Goal: Task Accomplishment & Management: Use online tool/utility

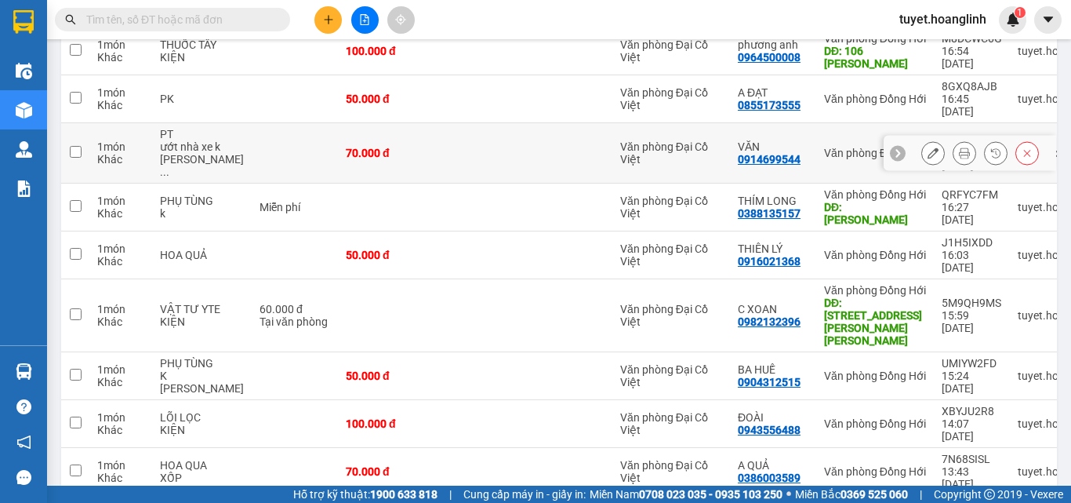
scroll to position [276, 0]
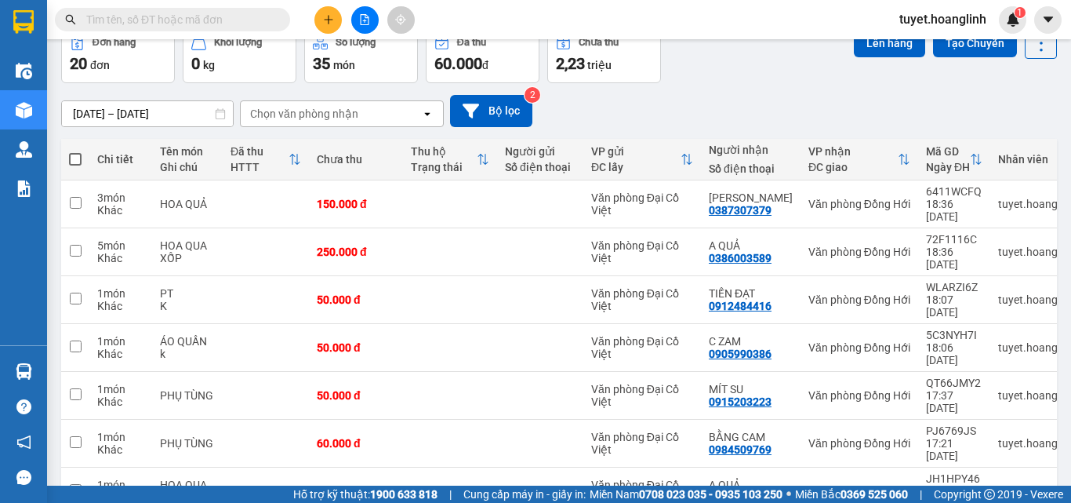
scroll to position [0, 0]
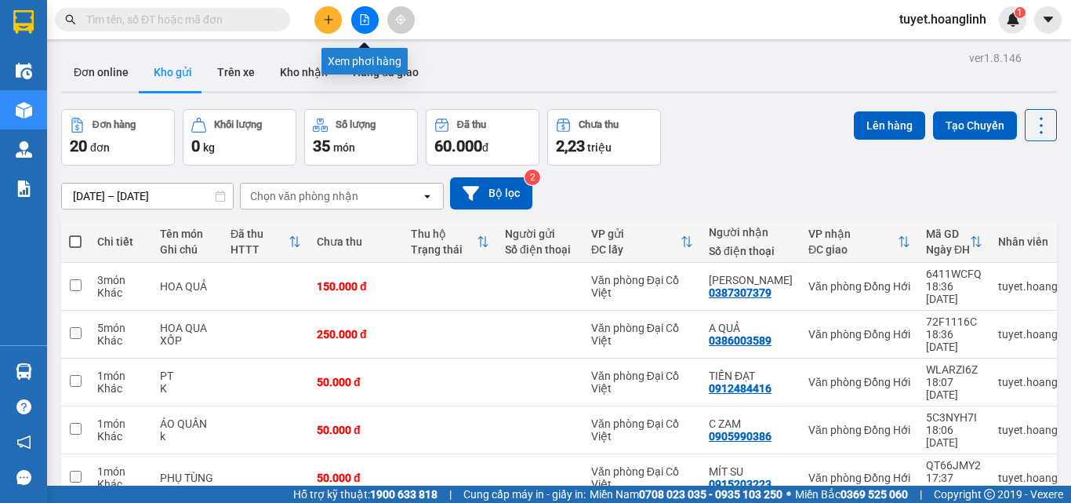
click at [368, 20] on icon "file-add" at bounding box center [365, 19] width 9 height 11
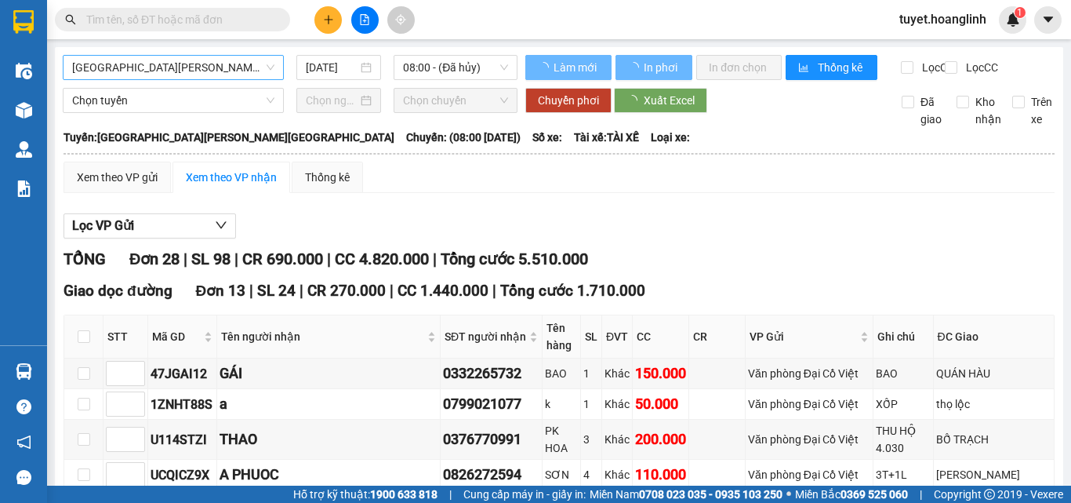
click at [174, 71] on span "[GEOGRAPHIC_DATA][PERSON_NAME][GEOGRAPHIC_DATA]" at bounding box center [173, 68] width 202 height 24
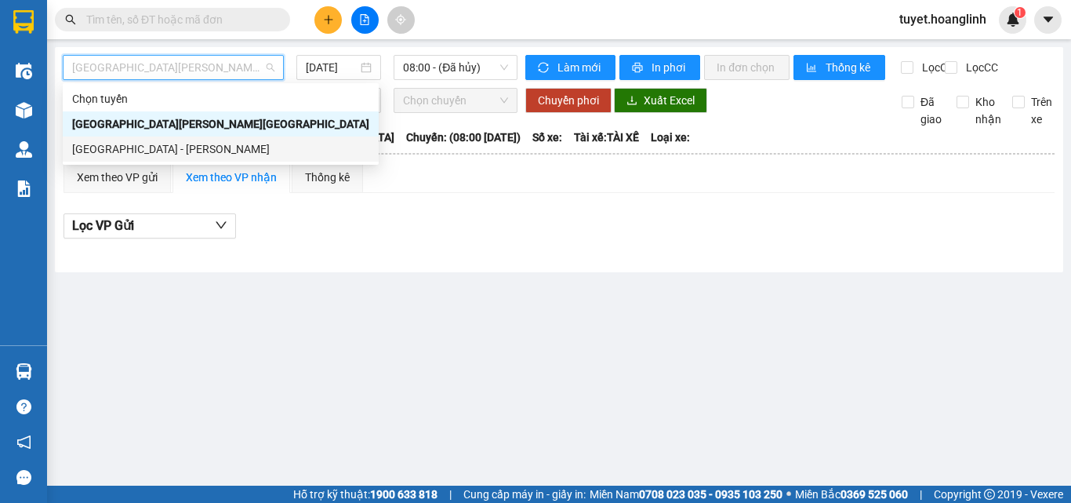
click at [147, 148] on div "[GEOGRAPHIC_DATA] - [PERSON_NAME]" at bounding box center [220, 148] width 297 height 17
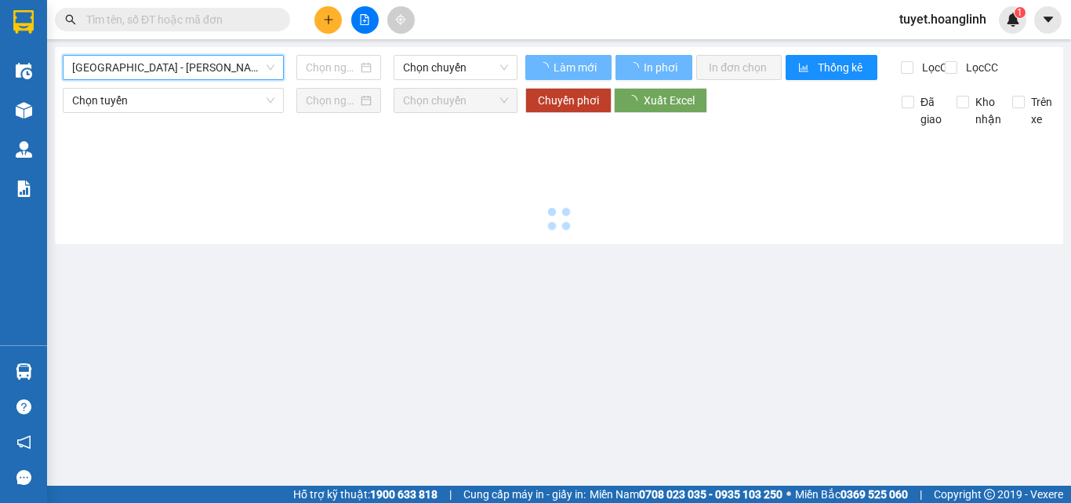
type input "[DATE]"
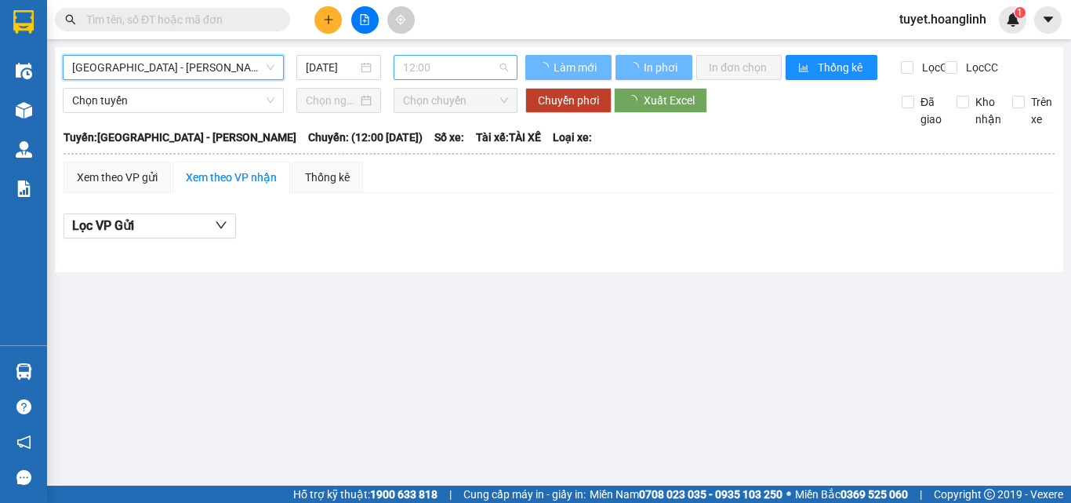
click at [405, 68] on span "12:00" at bounding box center [455, 68] width 105 height 24
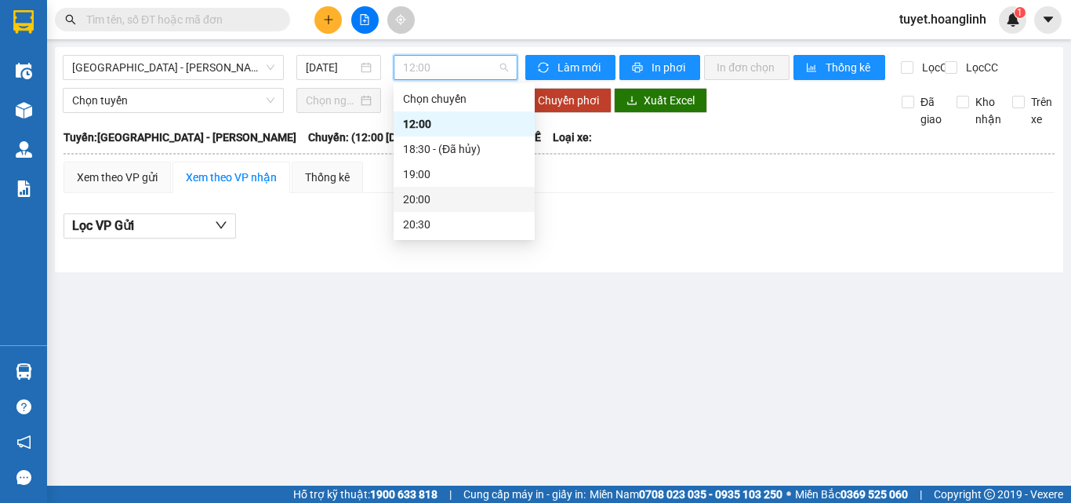
click at [415, 200] on div "20:00" at bounding box center [464, 199] width 122 height 17
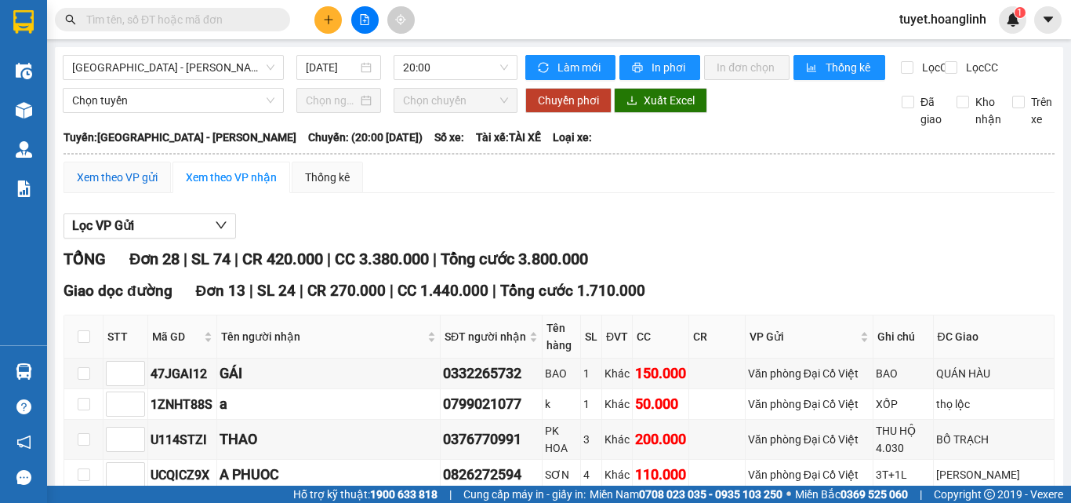
click at [114, 186] on div "Xem theo VP gửi" at bounding box center [117, 177] width 81 height 17
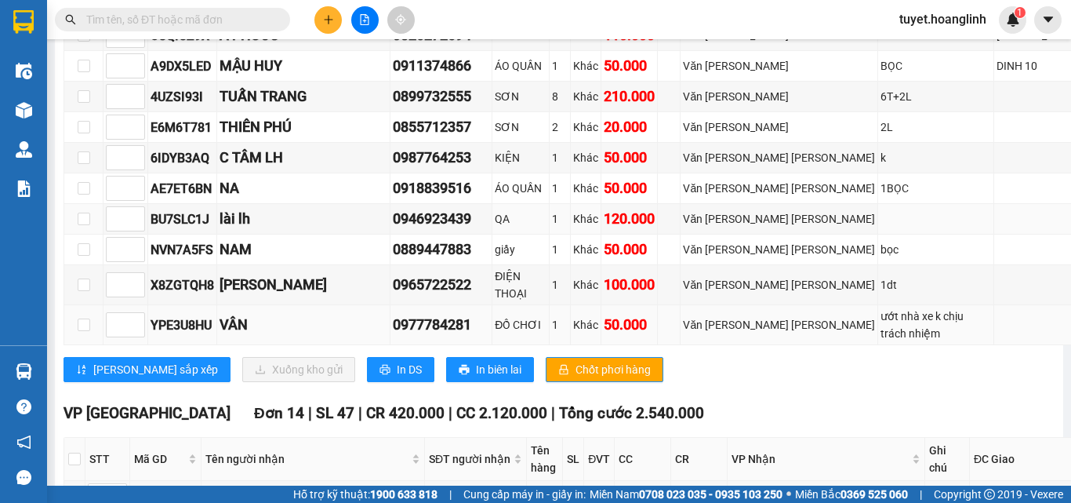
scroll to position [470, 0]
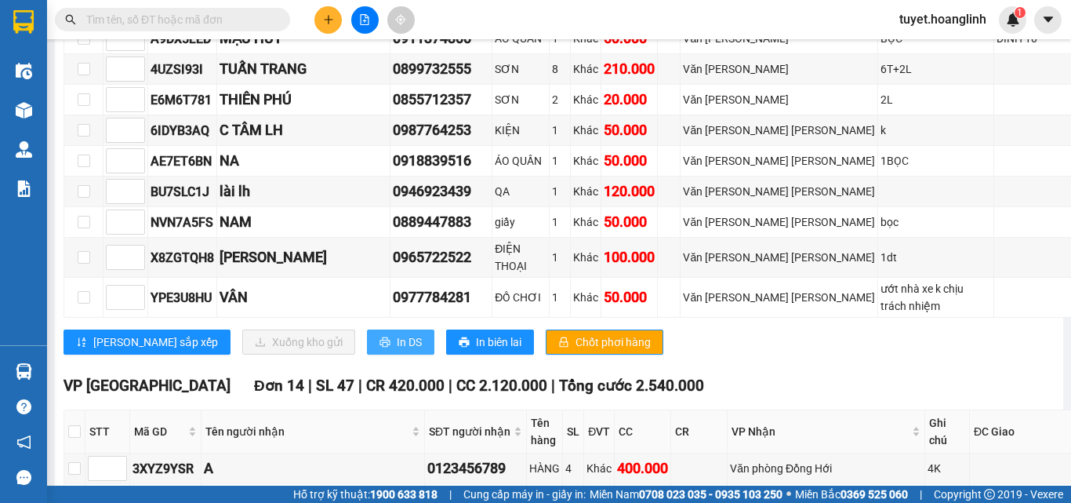
click at [367, 329] on button "In DS" at bounding box center [400, 341] width 67 height 25
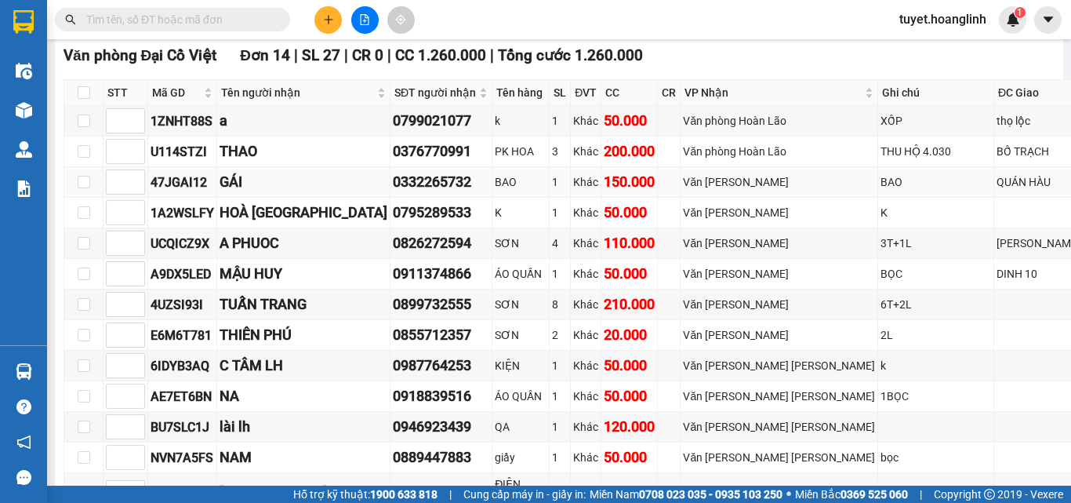
scroll to position [0, 0]
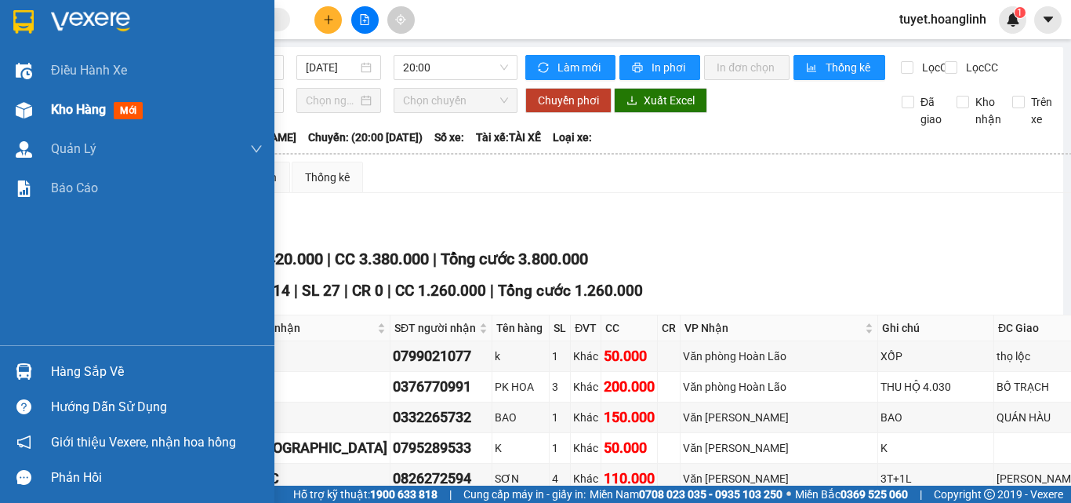
click at [45, 111] on div "Kho hàng mới" at bounding box center [137, 109] width 274 height 39
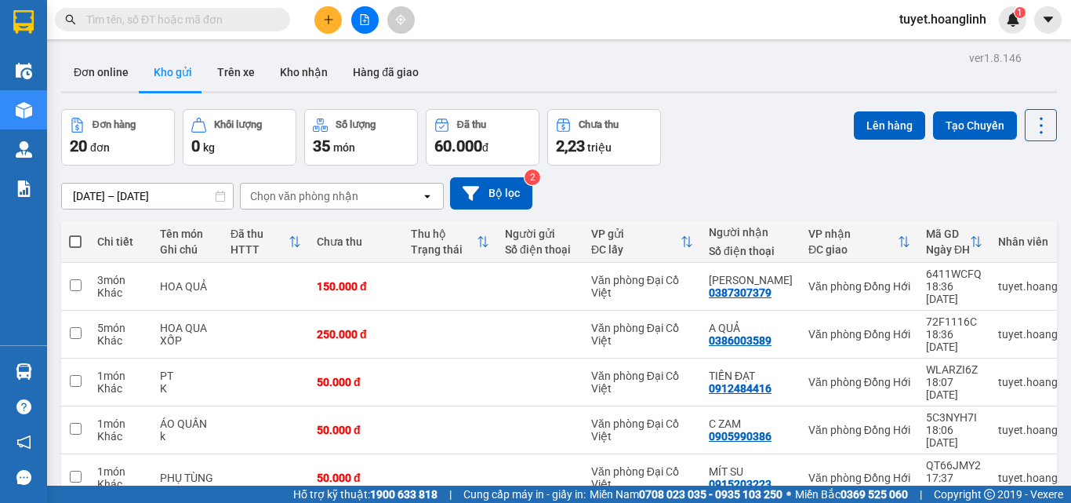
click at [76, 241] on span at bounding box center [75, 241] width 13 height 13
click at [75, 234] on input "checkbox" at bounding box center [75, 234] width 0 height 0
checkbox input "true"
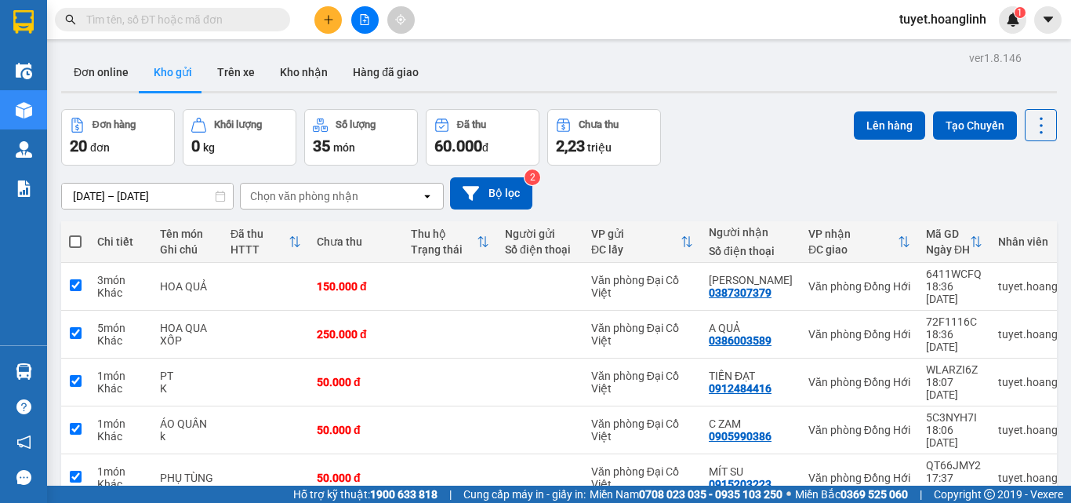
checkbox input "true"
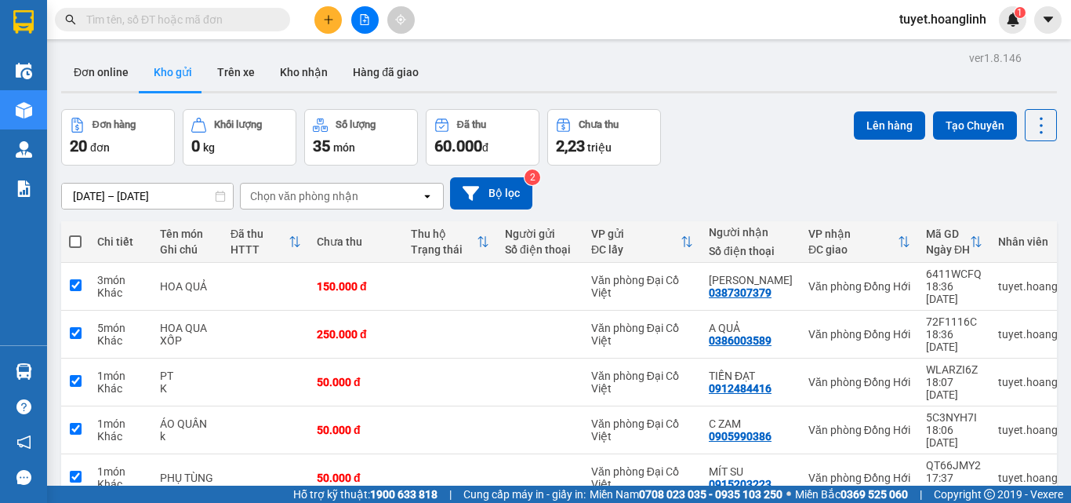
checkbox input "true"
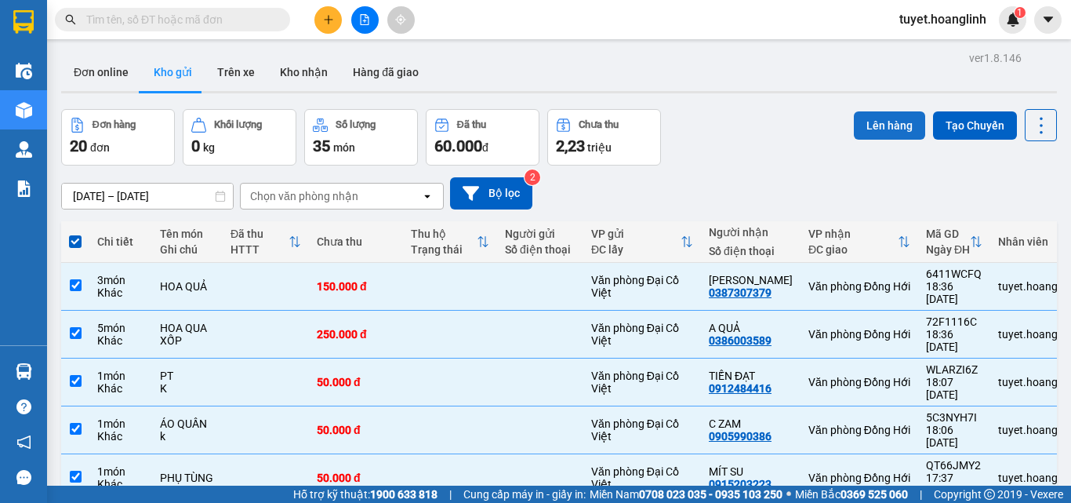
click at [872, 126] on button "Lên hàng" at bounding box center [889, 125] width 71 height 28
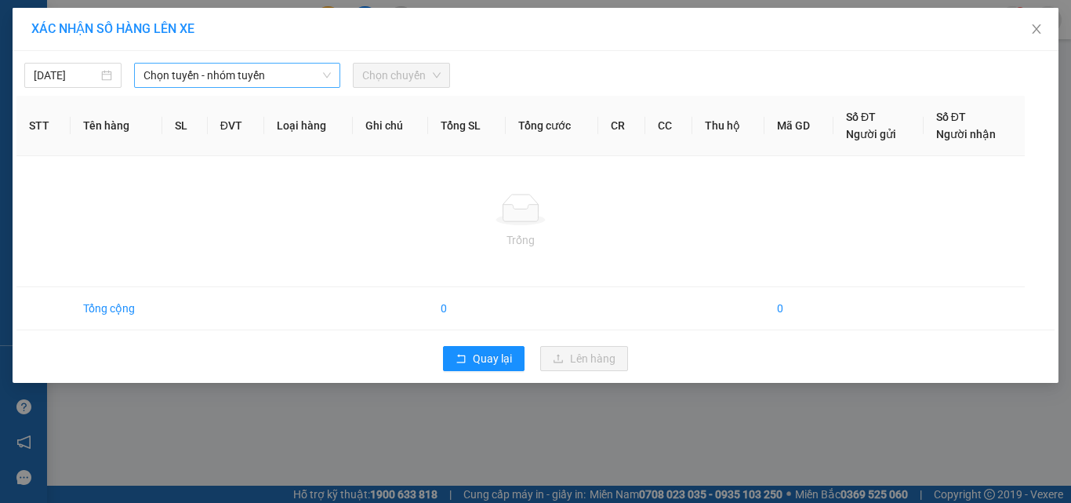
click at [194, 82] on span "Chọn tuyến - nhóm tuyến" at bounding box center [236, 76] width 187 height 24
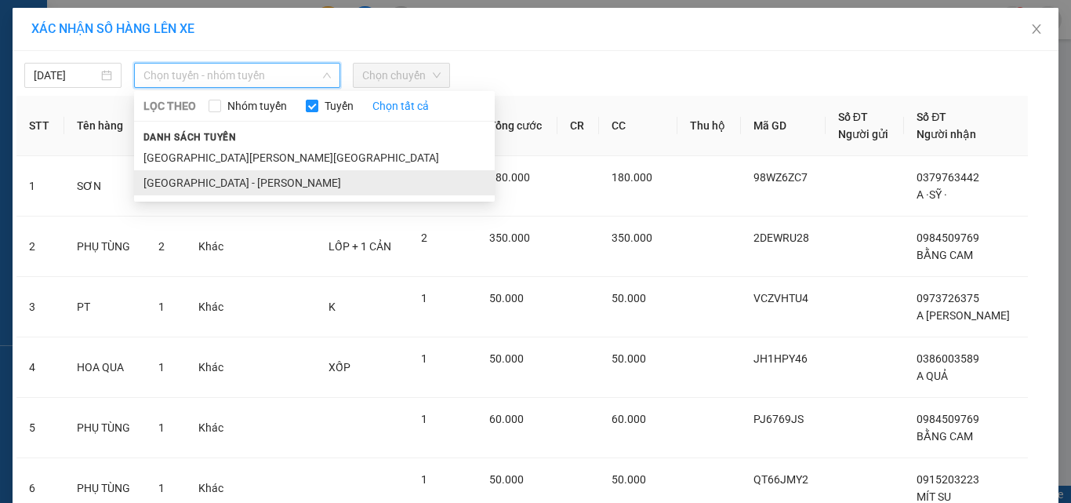
click at [179, 184] on li "[GEOGRAPHIC_DATA] - [PERSON_NAME]" at bounding box center [314, 182] width 361 height 25
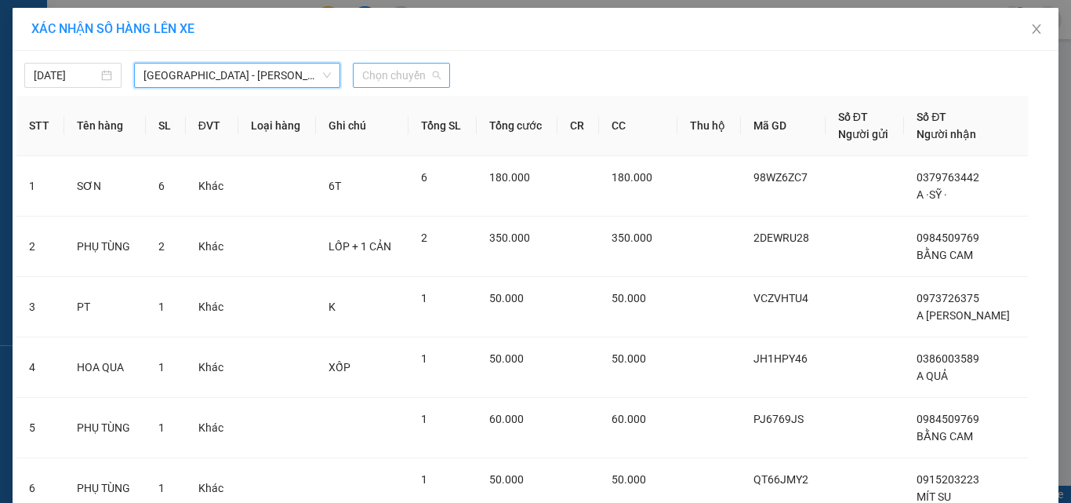
click at [409, 77] on span "Chọn chuyến" at bounding box center [401, 76] width 78 height 24
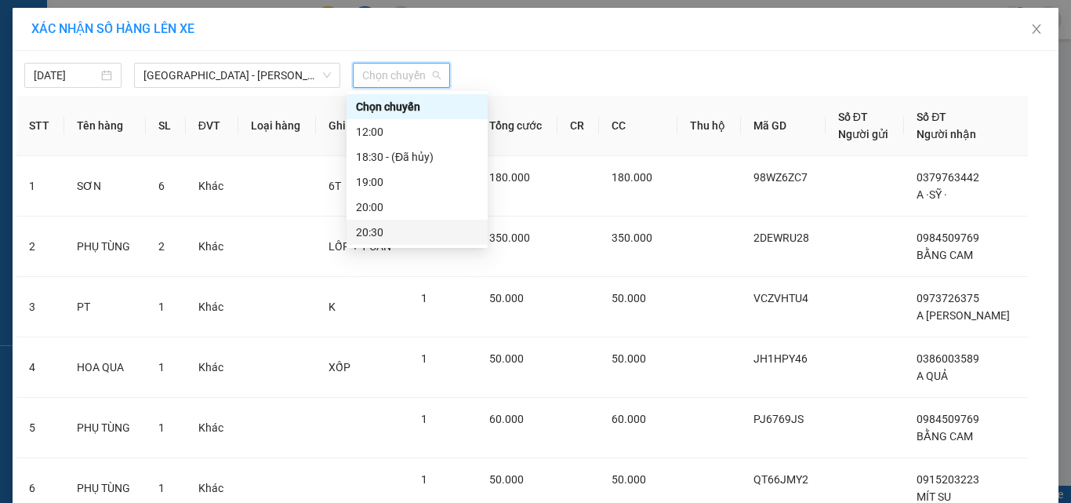
click at [383, 222] on div "20:30" at bounding box center [417, 232] width 141 height 25
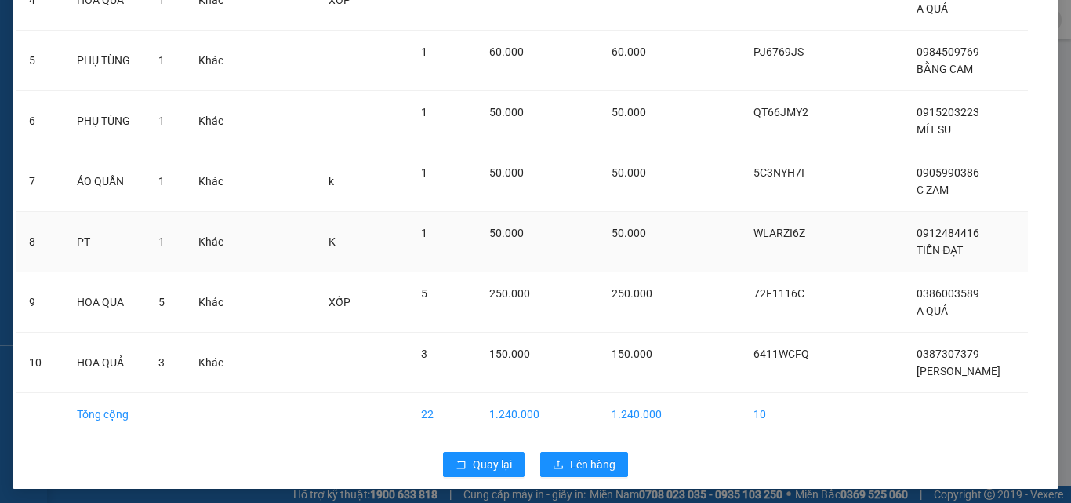
scroll to position [381, 0]
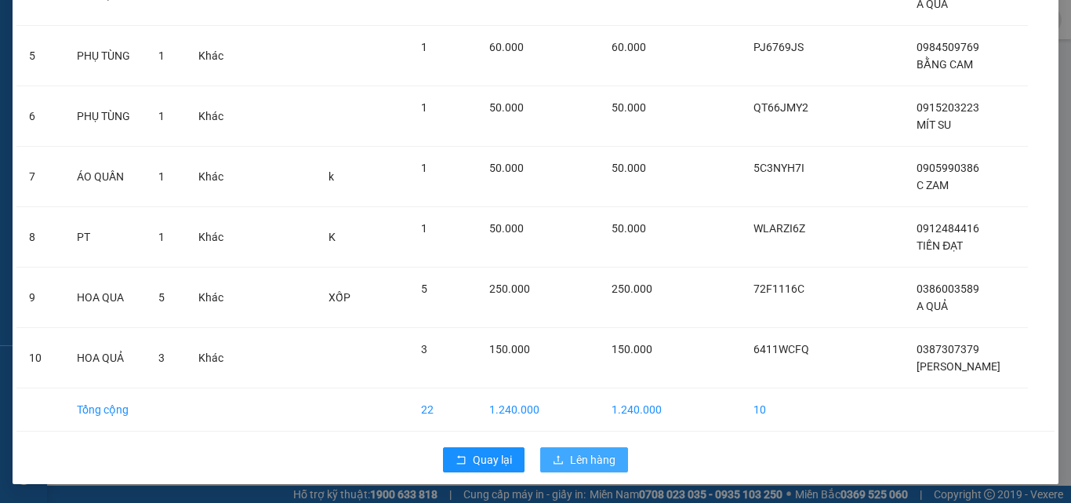
click at [587, 450] on button "Lên hàng" at bounding box center [584, 459] width 88 height 25
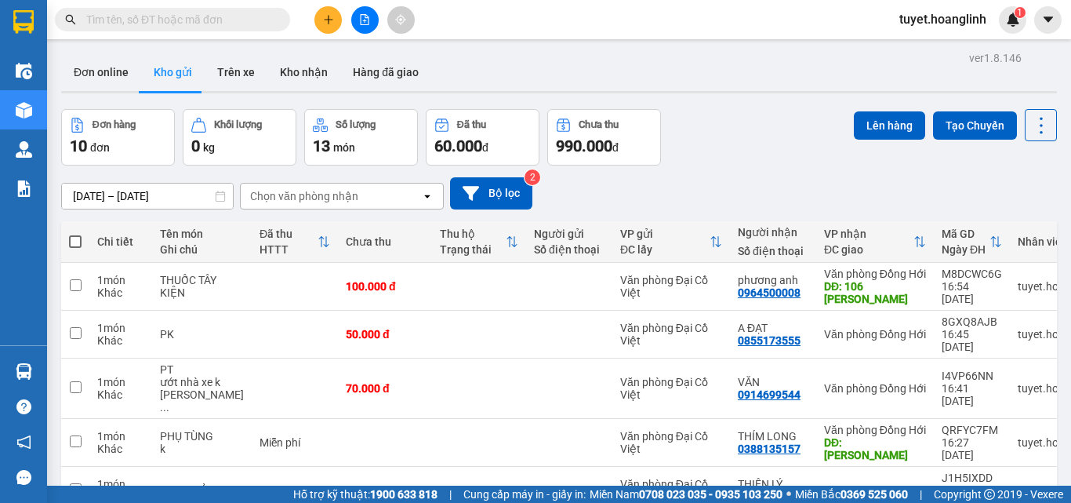
click at [72, 245] on span at bounding box center [75, 241] width 13 height 13
click at [75, 234] on input "checkbox" at bounding box center [75, 234] width 0 height 0
checkbox input "true"
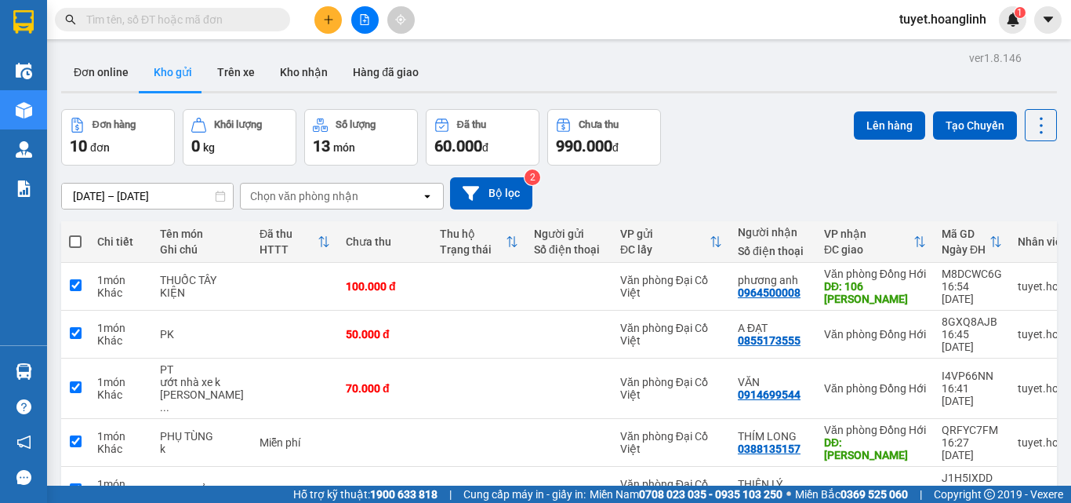
checkbox input "true"
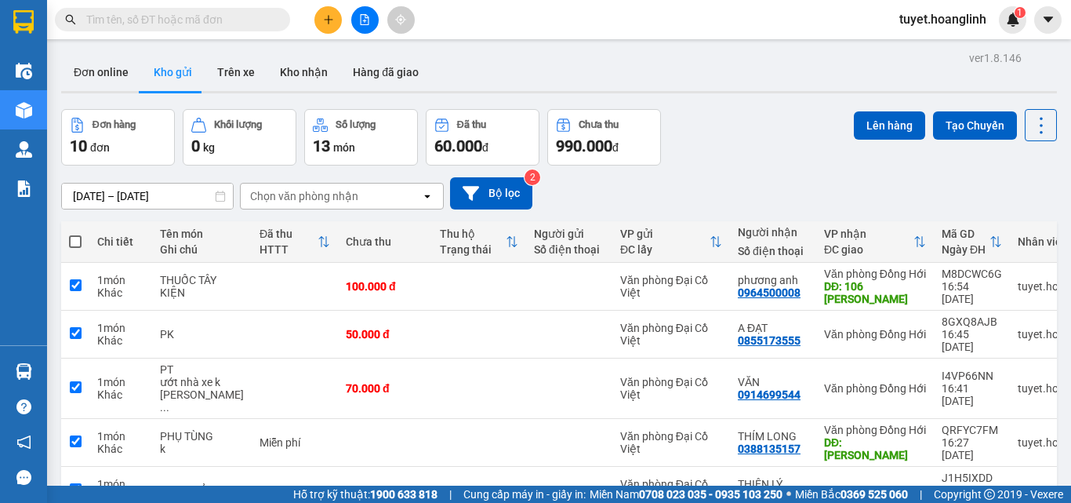
checkbox input "true"
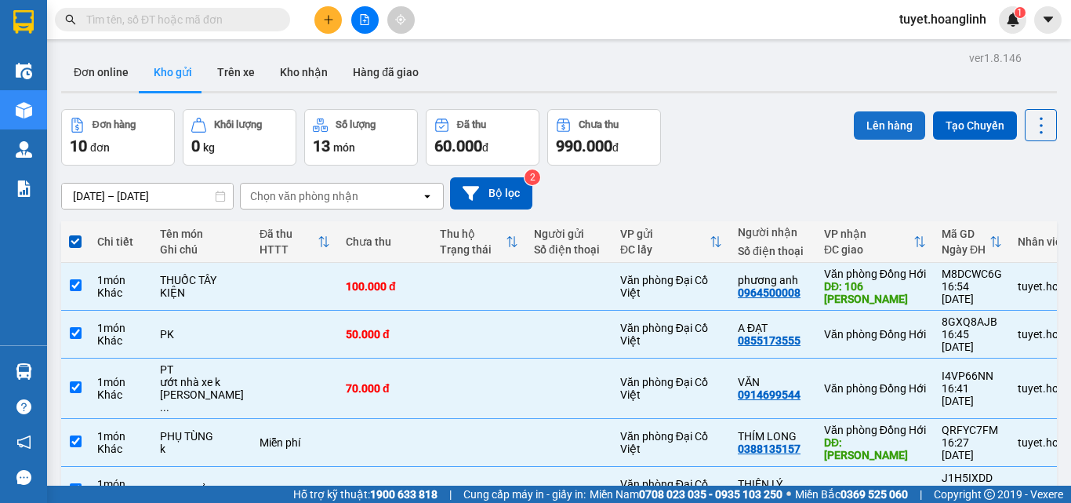
click at [878, 122] on button "Lên hàng" at bounding box center [889, 125] width 71 height 28
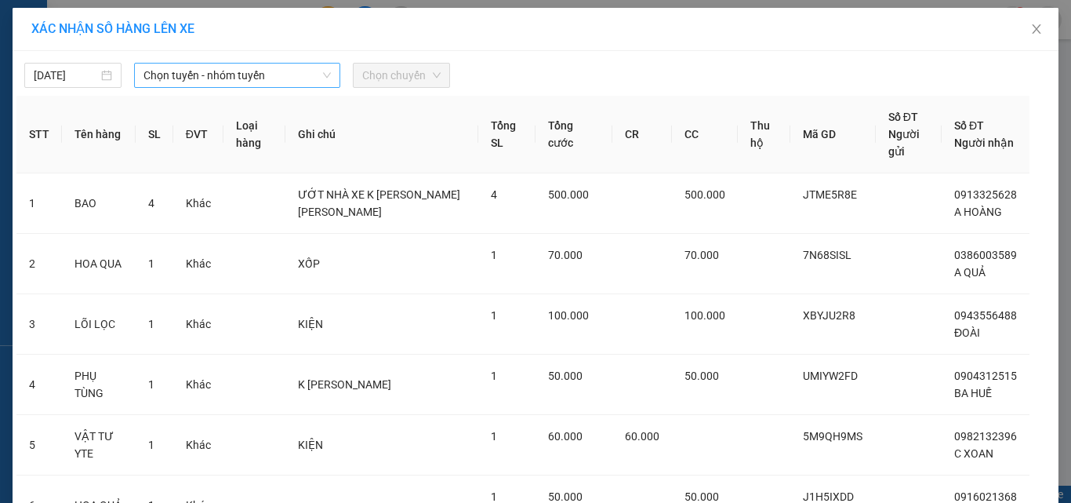
click at [149, 78] on span "Chọn tuyến - nhóm tuyến" at bounding box center [236, 76] width 187 height 24
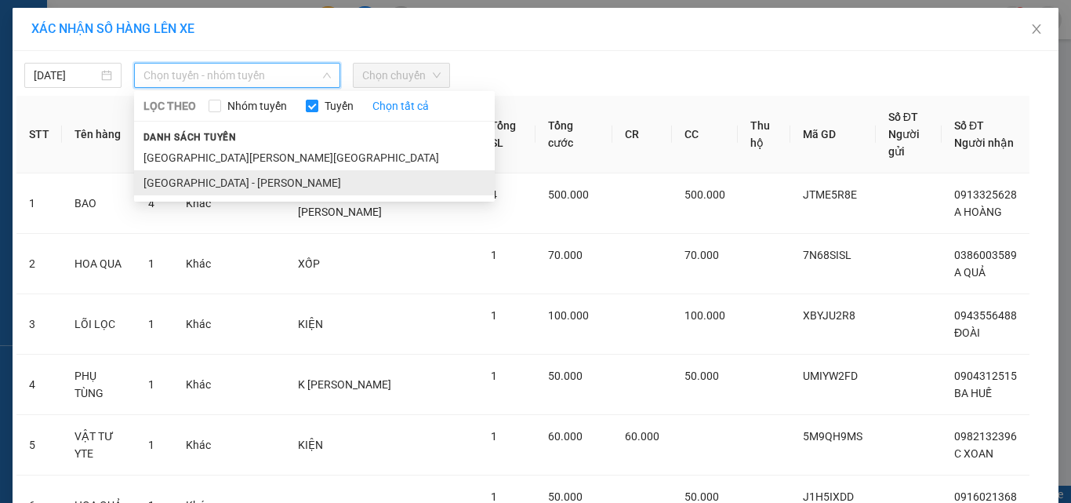
click at [169, 175] on li "[GEOGRAPHIC_DATA] - [PERSON_NAME]" at bounding box center [314, 182] width 361 height 25
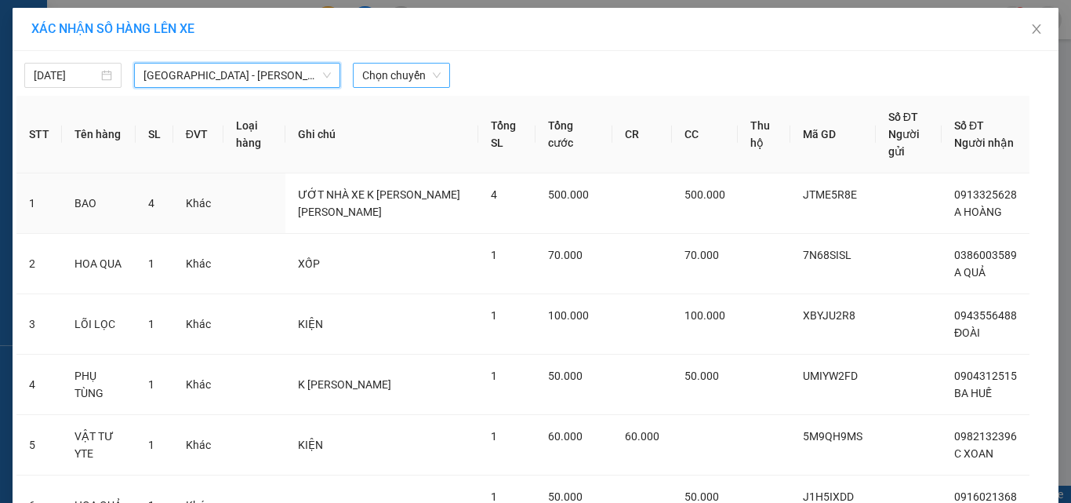
click at [369, 78] on span "Chọn chuyến" at bounding box center [401, 76] width 78 height 24
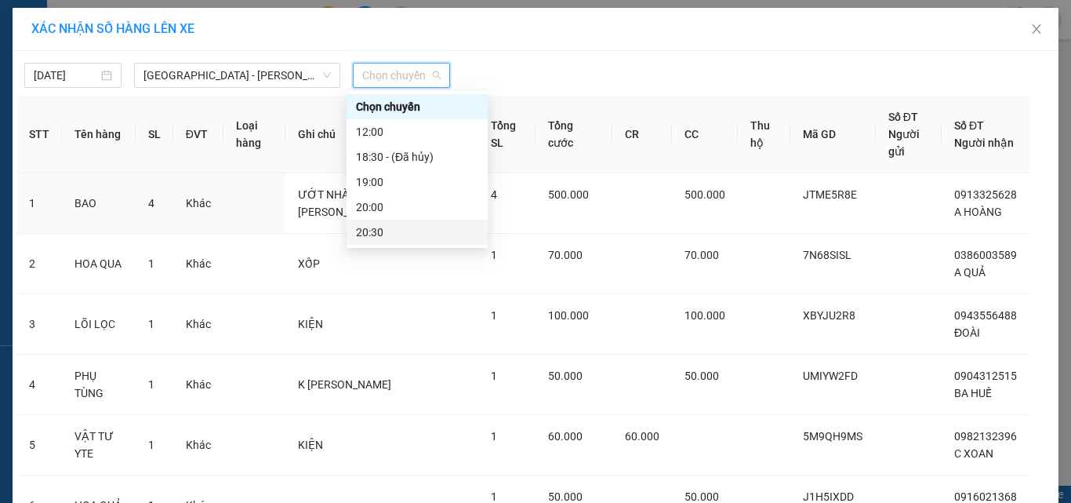
click at [377, 229] on div "20:30" at bounding box center [417, 231] width 122 height 17
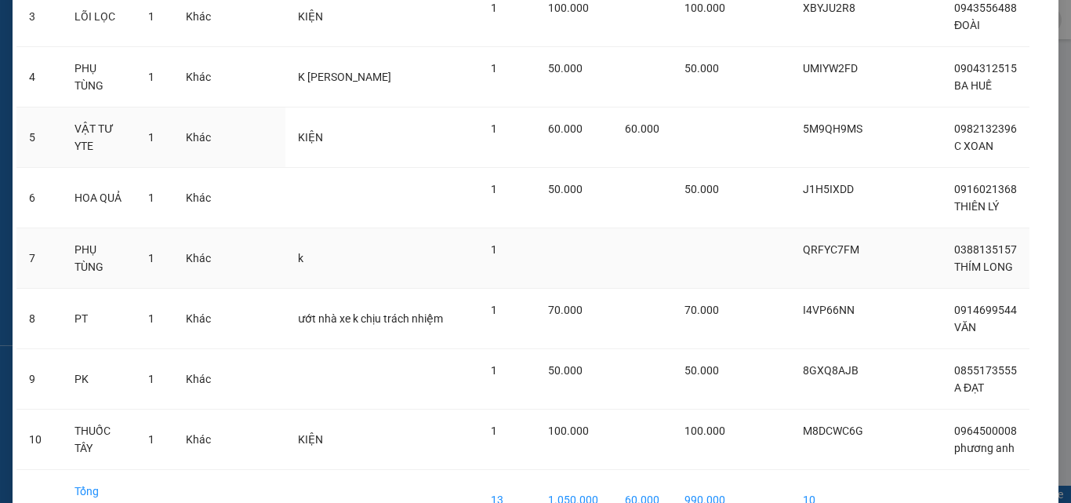
scroll to position [398, 0]
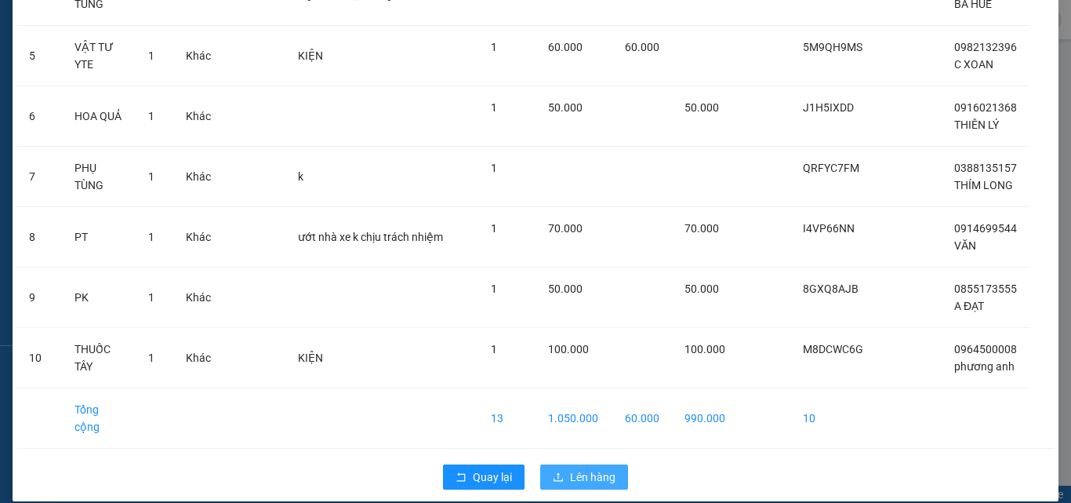
click at [555, 467] on button "Lên hàng" at bounding box center [584, 476] width 88 height 25
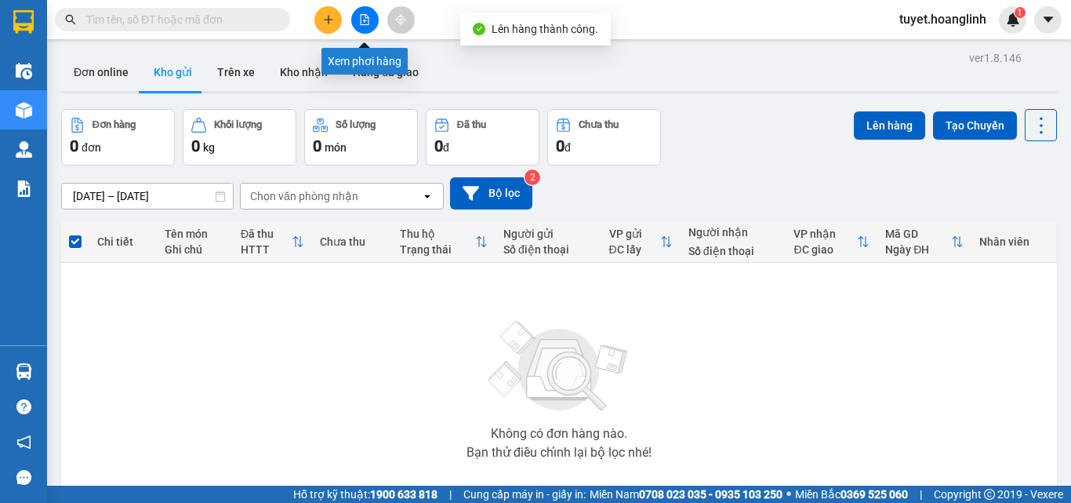
click at [358, 18] on button at bounding box center [364, 19] width 27 height 27
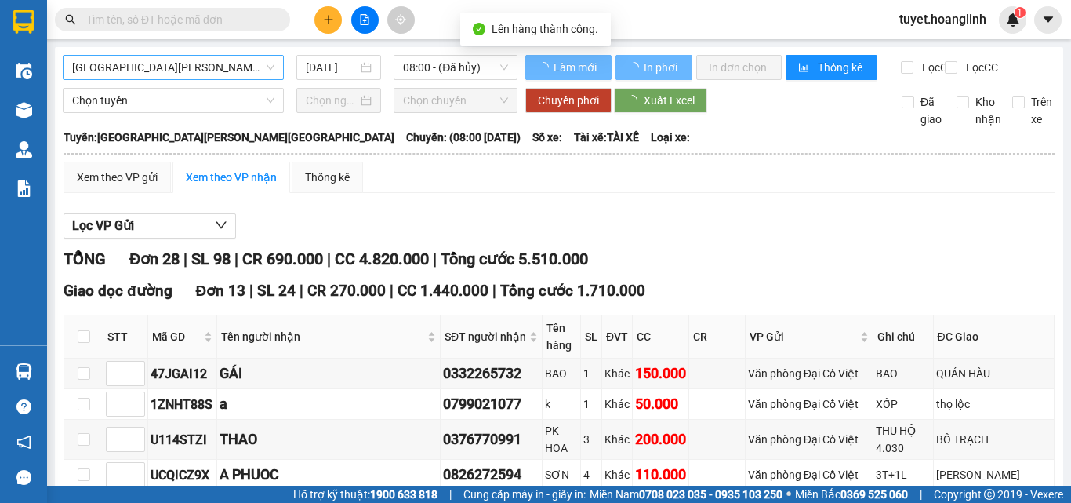
click at [194, 63] on span "[GEOGRAPHIC_DATA][PERSON_NAME][GEOGRAPHIC_DATA]" at bounding box center [173, 68] width 202 height 24
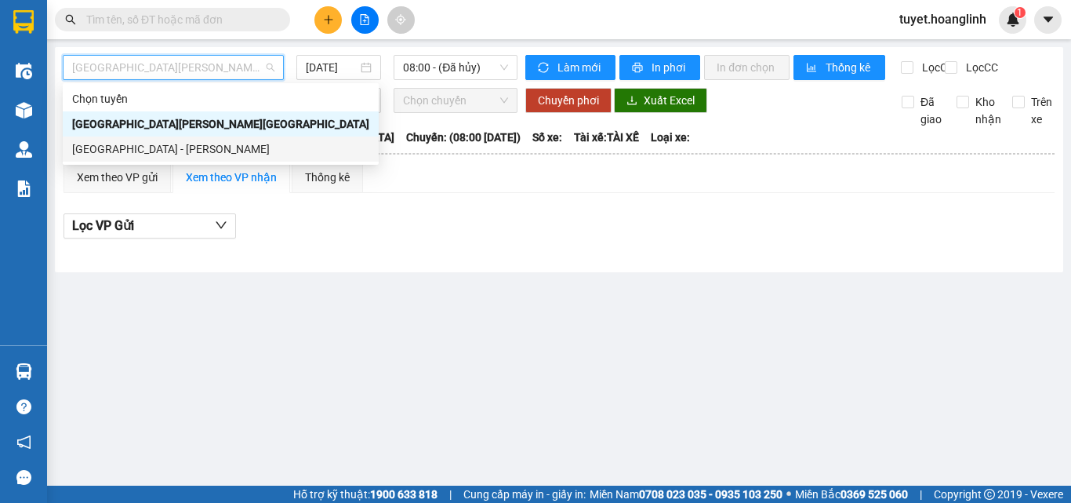
click at [154, 144] on div "[GEOGRAPHIC_DATA] - [PERSON_NAME]" at bounding box center [220, 148] width 297 height 17
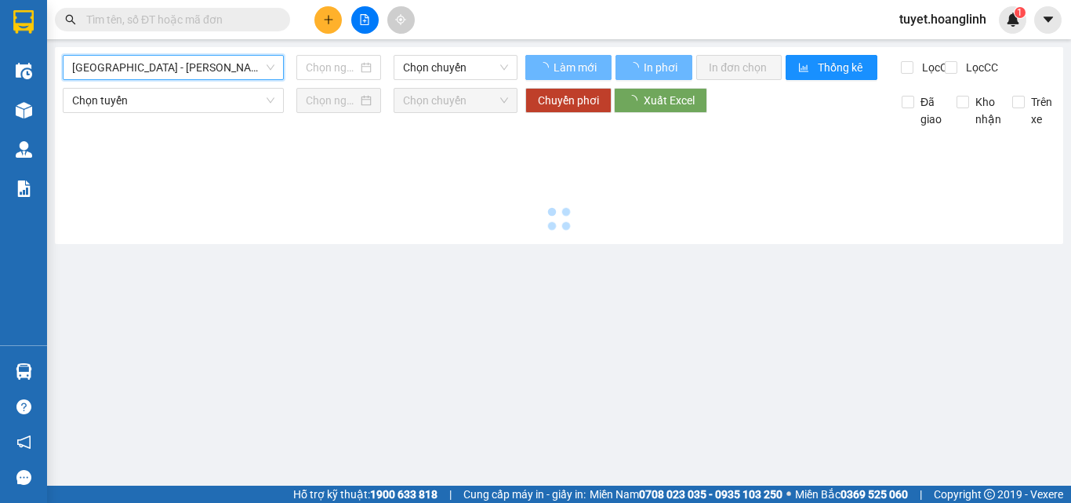
type input "[DATE]"
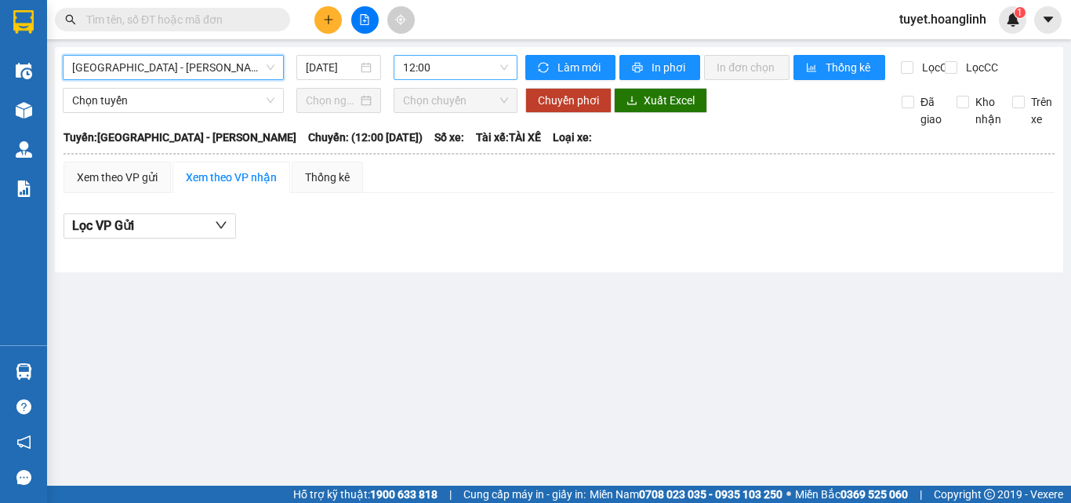
click at [436, 71] on span "12:00" at bounding box center [455, 68] width 105 height 24
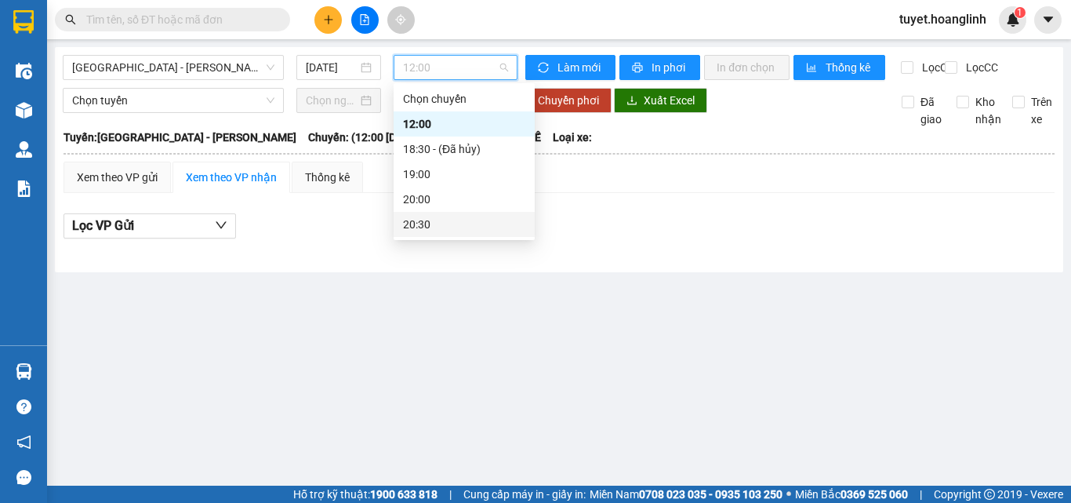
click at [417, 217] on div "20:30" at bounding box center [464, 224] width 122 height 17
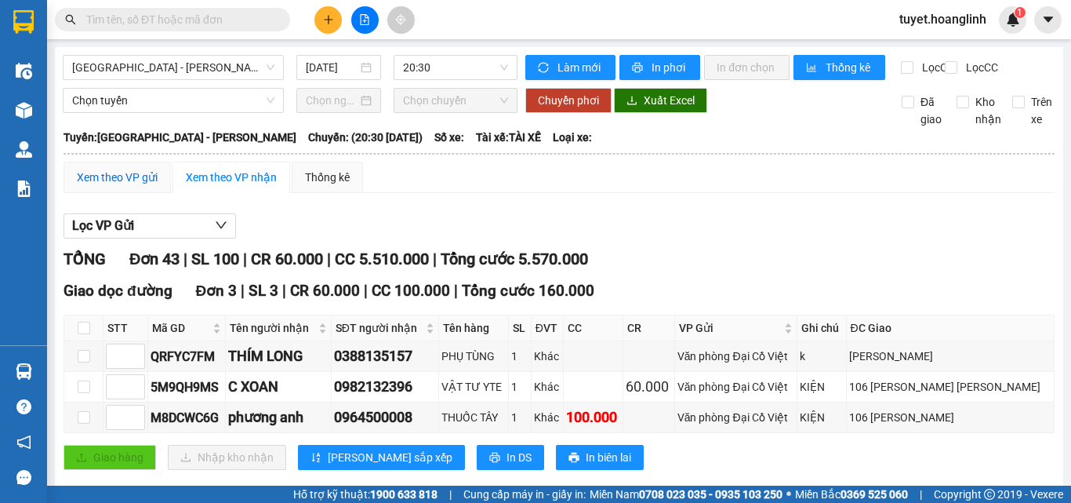
drag, startPoint x: 122, startPoint y: 187, endPoint x: 139, endPoint y: 174, distance: 20.7
click at [122, 186] on div "Xem theo VP gửi" at bounding box center [117, 177] width 81 height 17
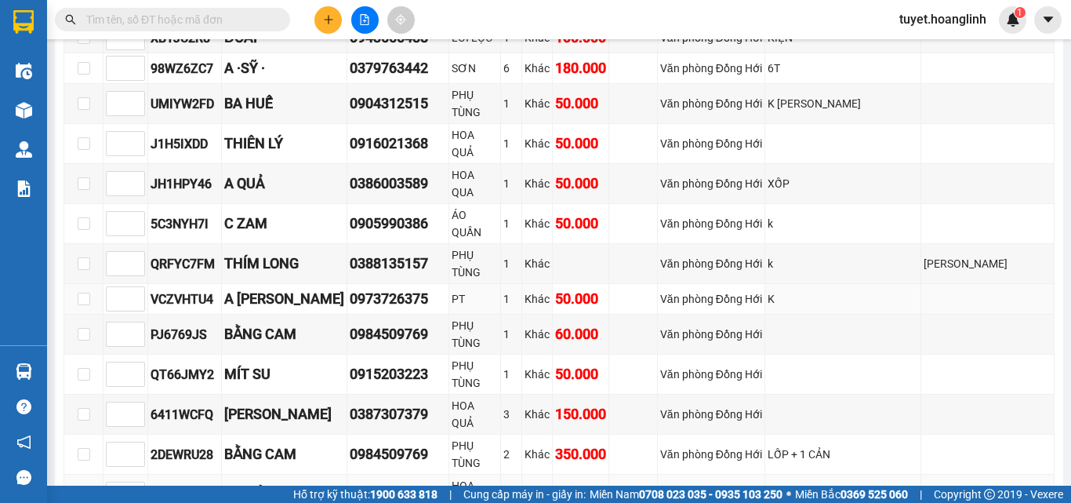
scroll to position [1411, 0]
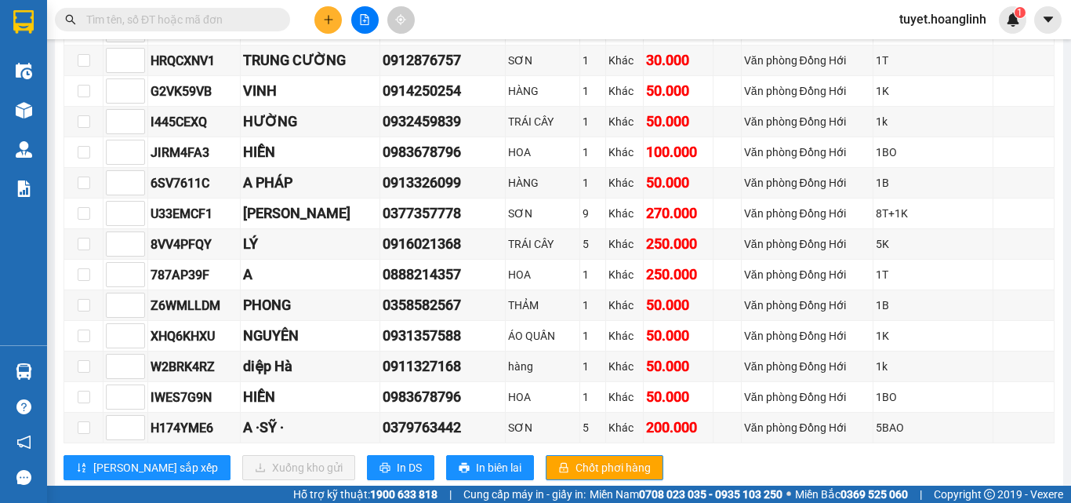
scroll to position [470, 0]
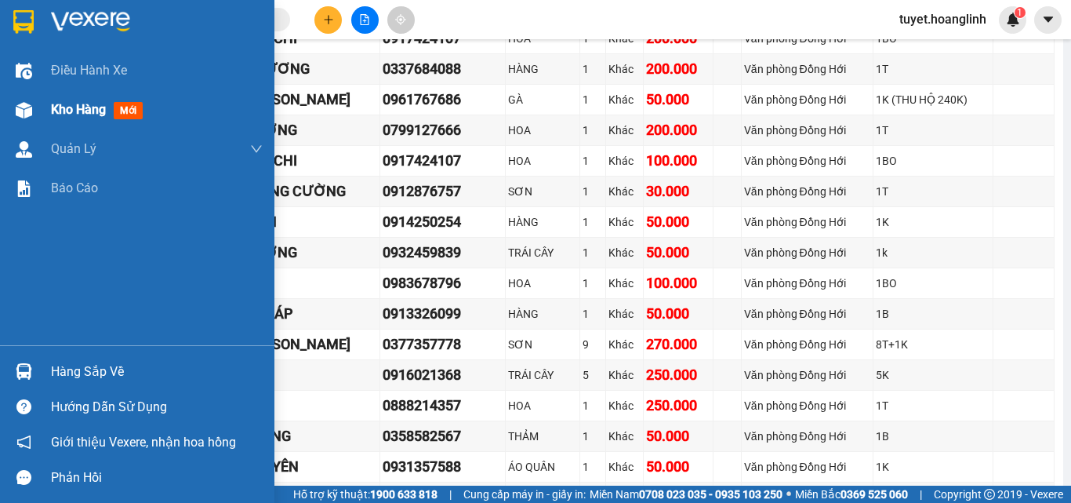
click at [31, 115] on img at bounding box center [24, 110] width 16 height 16
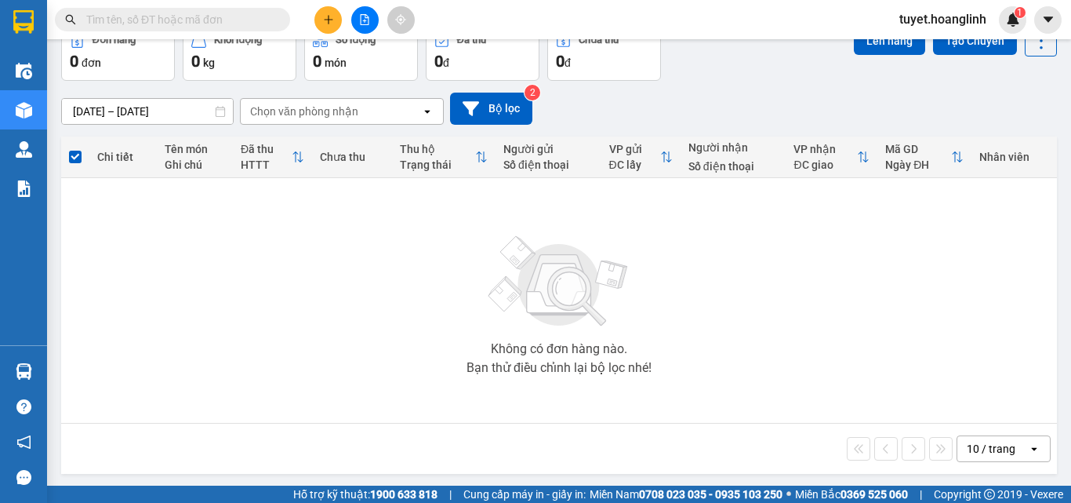
scroll to position [87, 0]
